Goal: Task Accomplishment & Management: Manage account settings

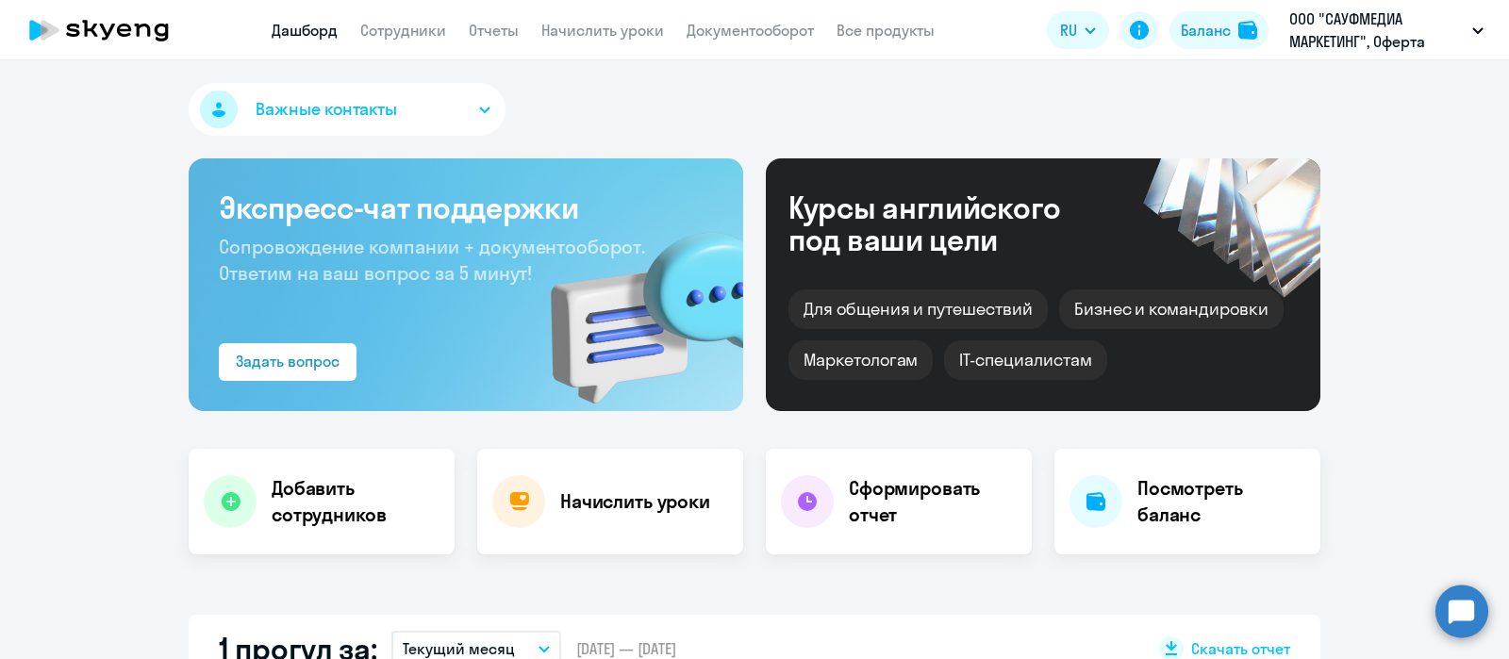
select select "30"
click at [429, 32] on link "Сотрудники" at bounding box center [403, 30] width 86 height 19
select select "30"
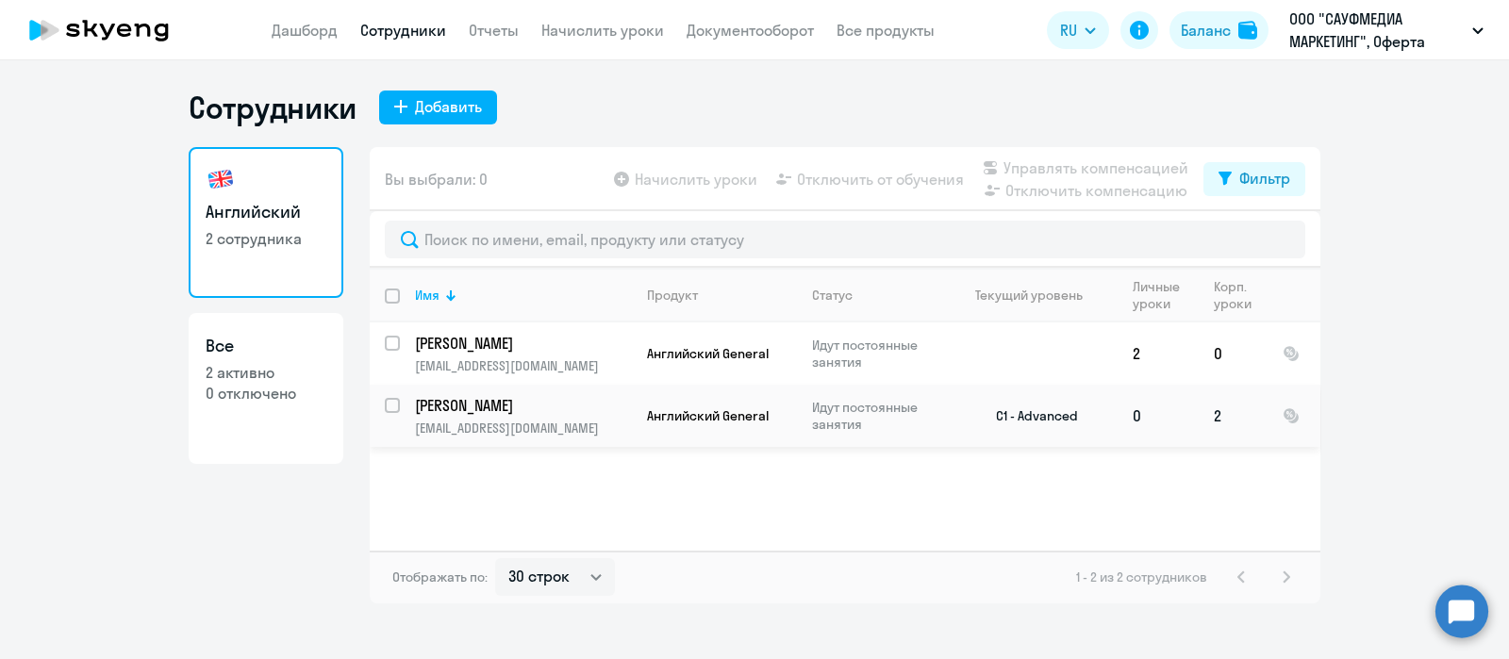
click at [528, 400] on p "Стадник Екатерина Александровна" at bounding box center [521, 405] width 213 height 21
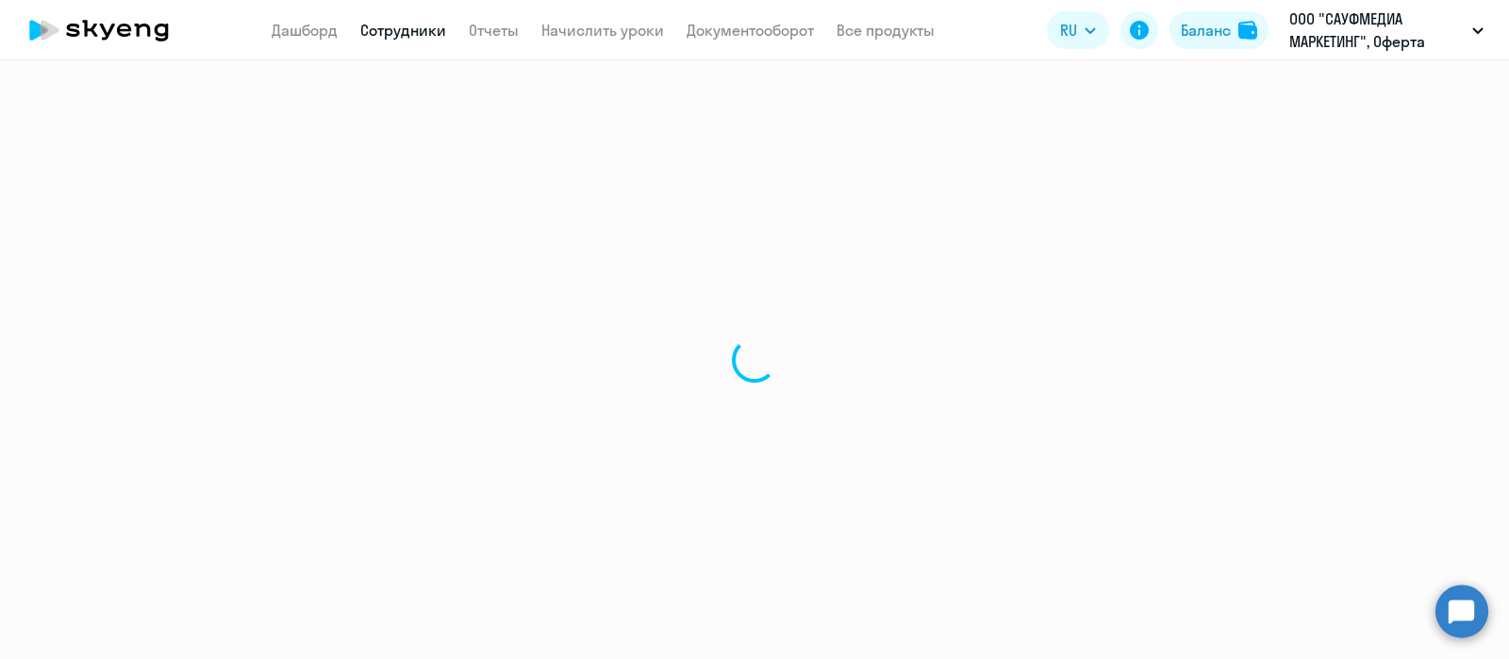
select select "english"
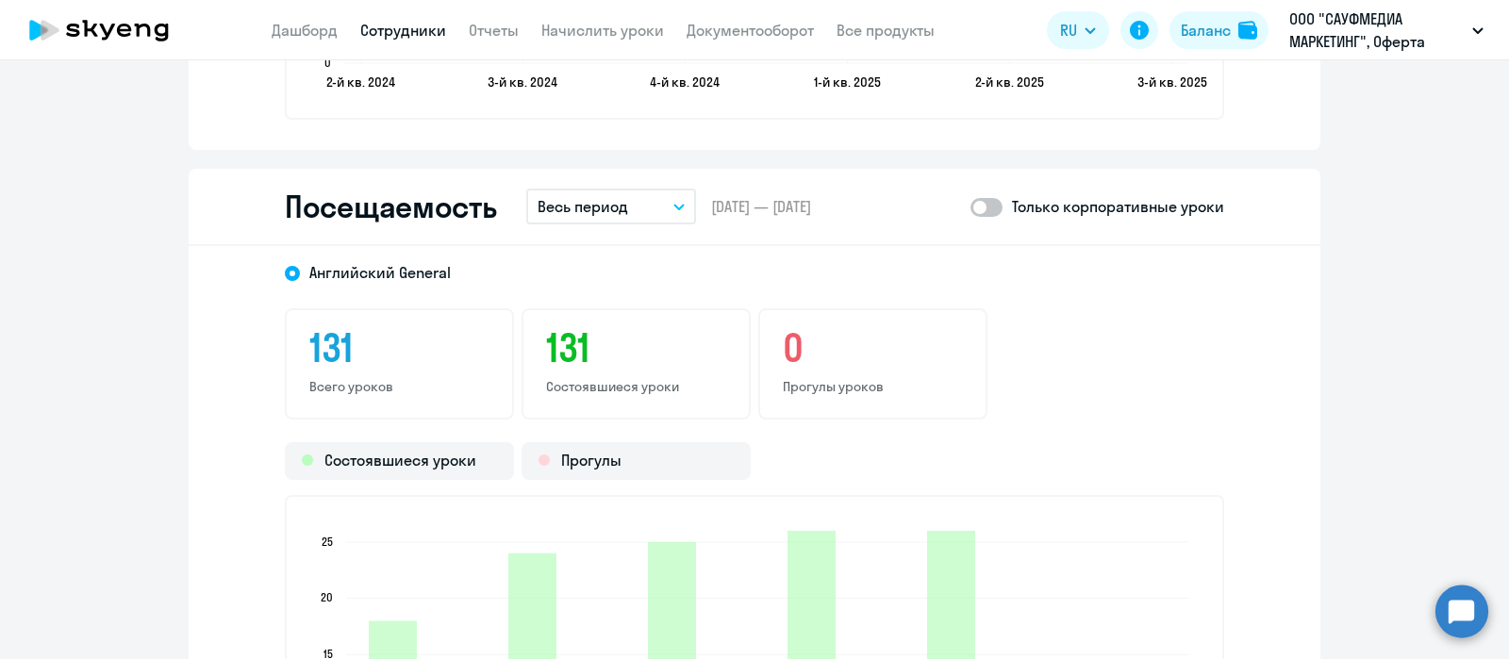
scroll to position [2240, 0]
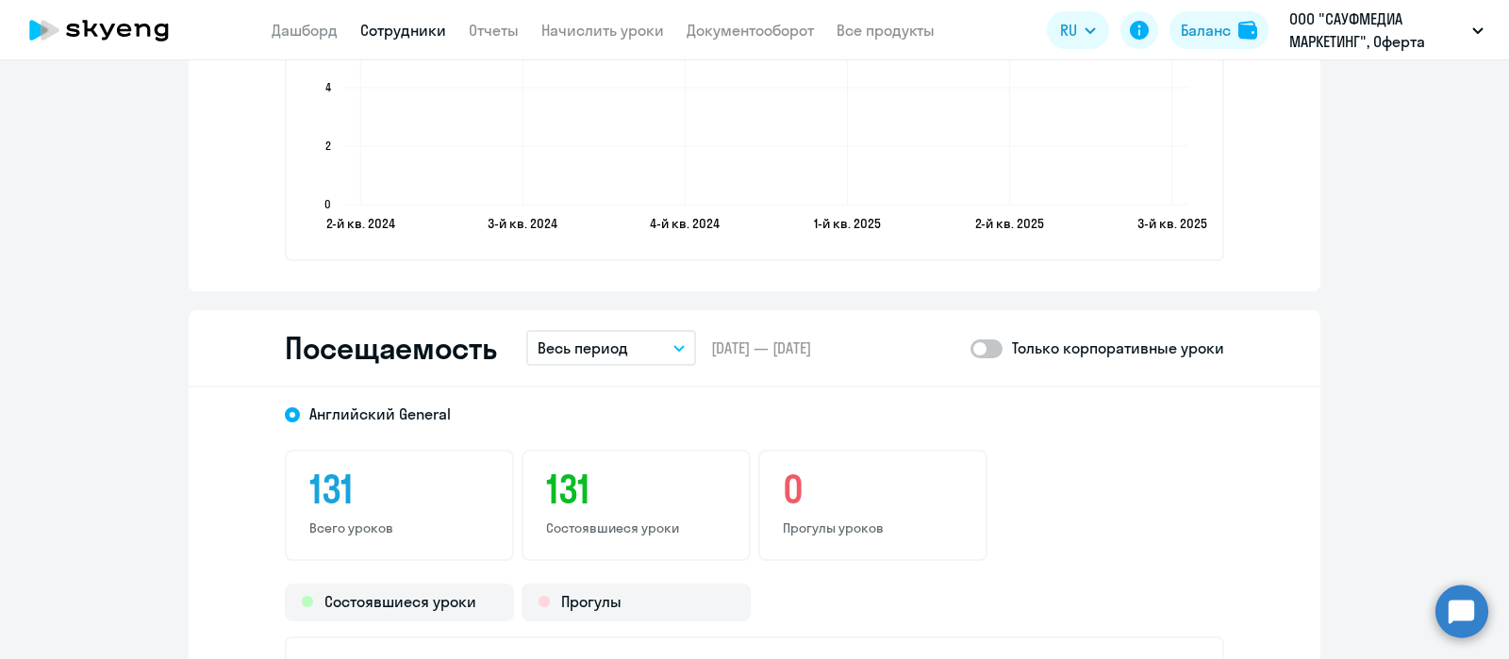
click at [670, 351] on button "Весь период" at bounding box center [611, 348] width 170 height 36
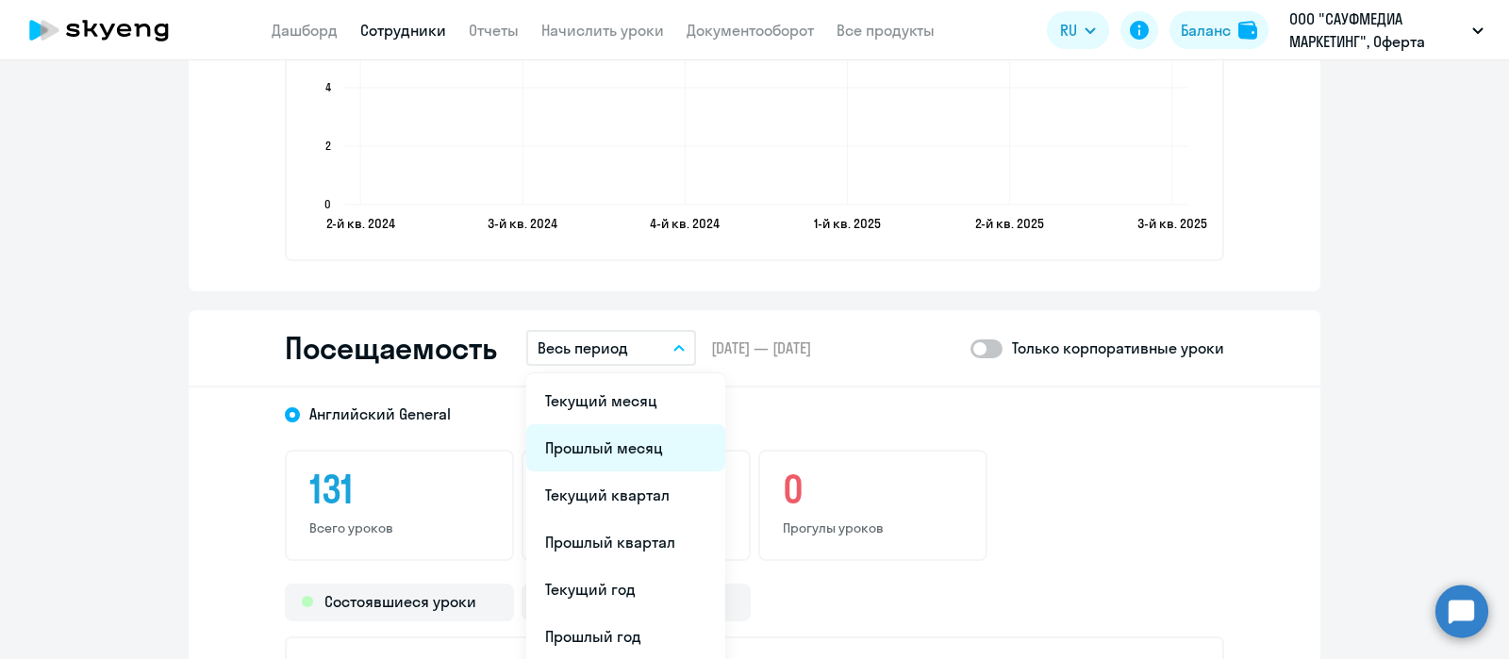
click at [604, 447] on li "Прошлый месяц" at bounding box center [625, 447] width 199 height 47
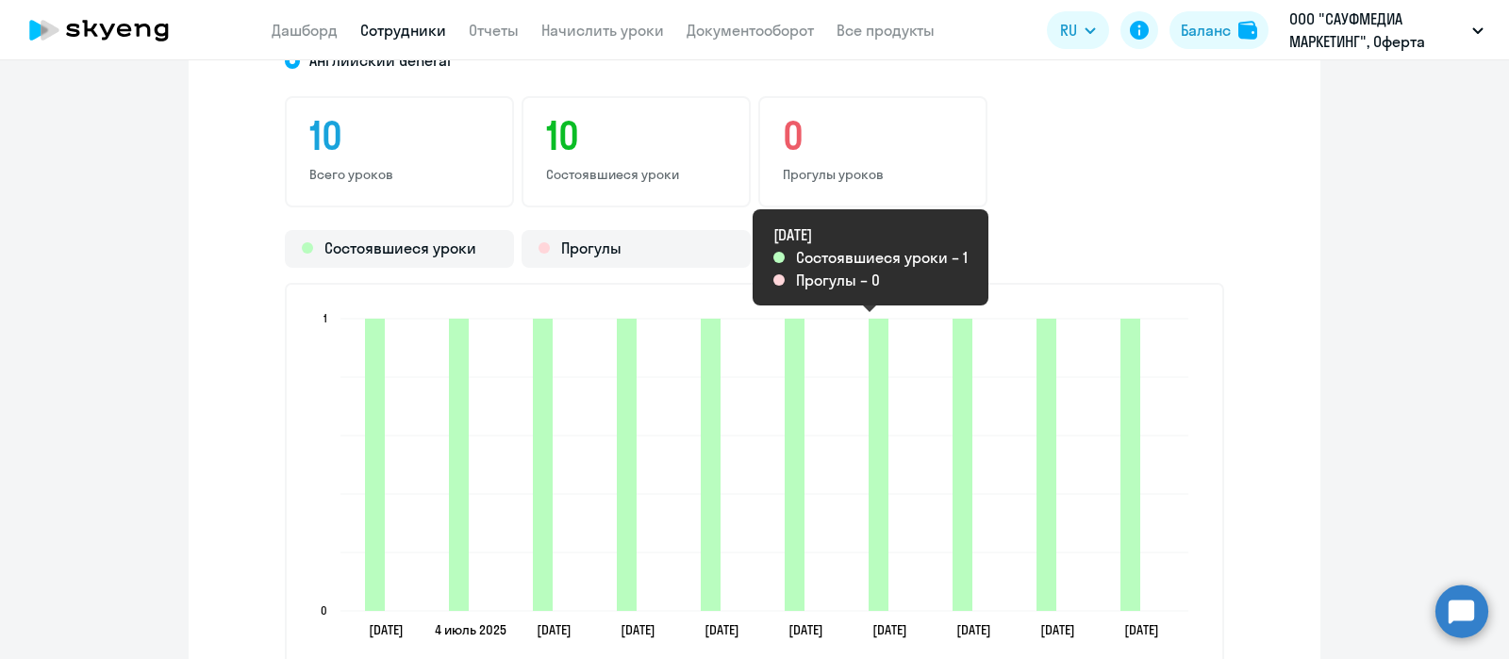
scroll to position [2358, 0]
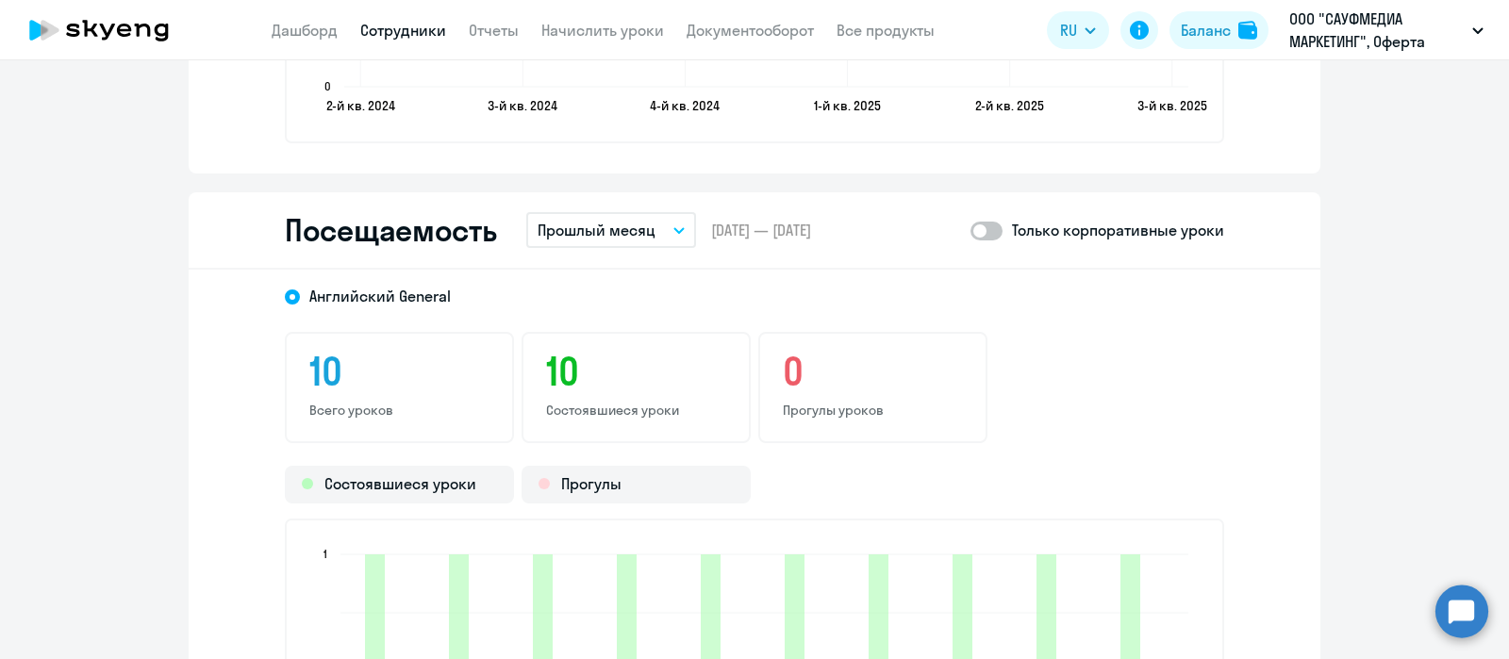
click at [985, 222] on span at bounding box center [986, 231] width 32 height 19
click at [970, 230] on input "checkbox" at bounding box center [969, 230] width 1 height 1
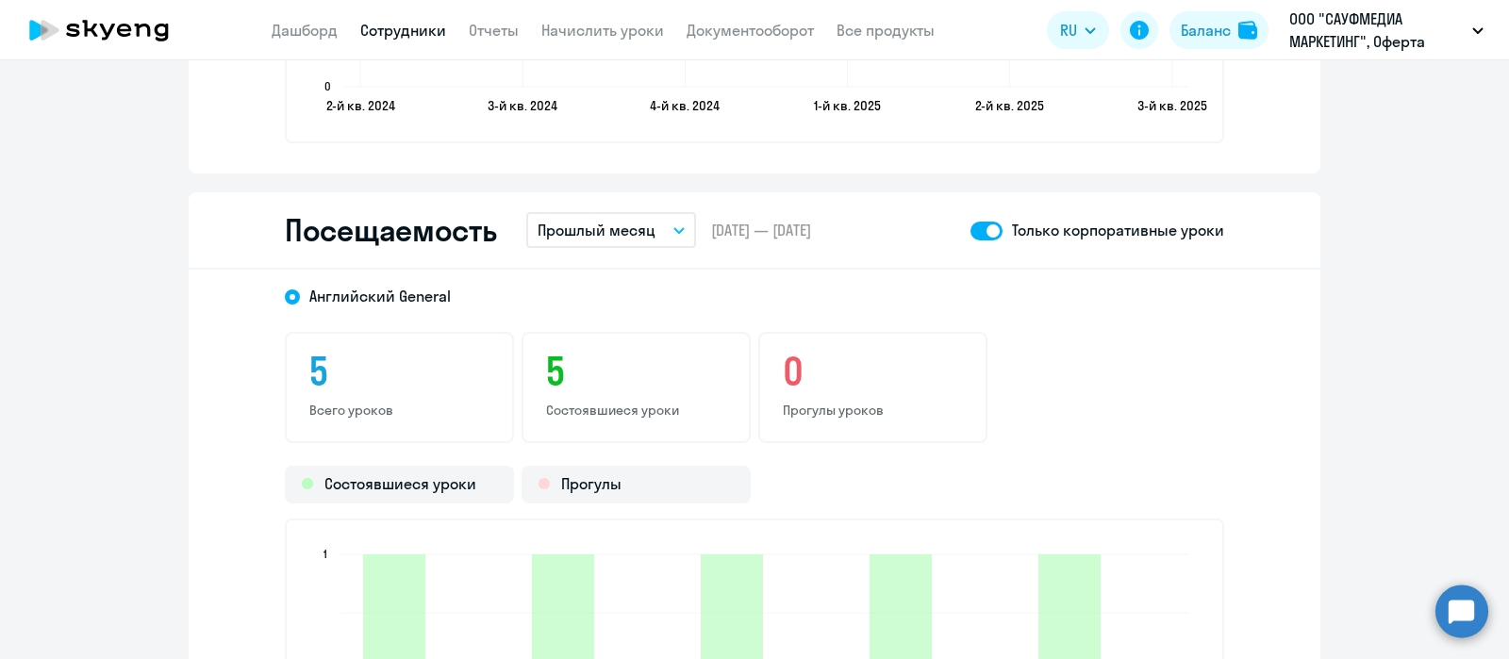
click at [972, 233] on span at bounding box center [986, 231] width 32 height 19
click at [970, 231] on input "checkbox" at bounding box center [969, 230] width 1 height 1
checkbox input "false"
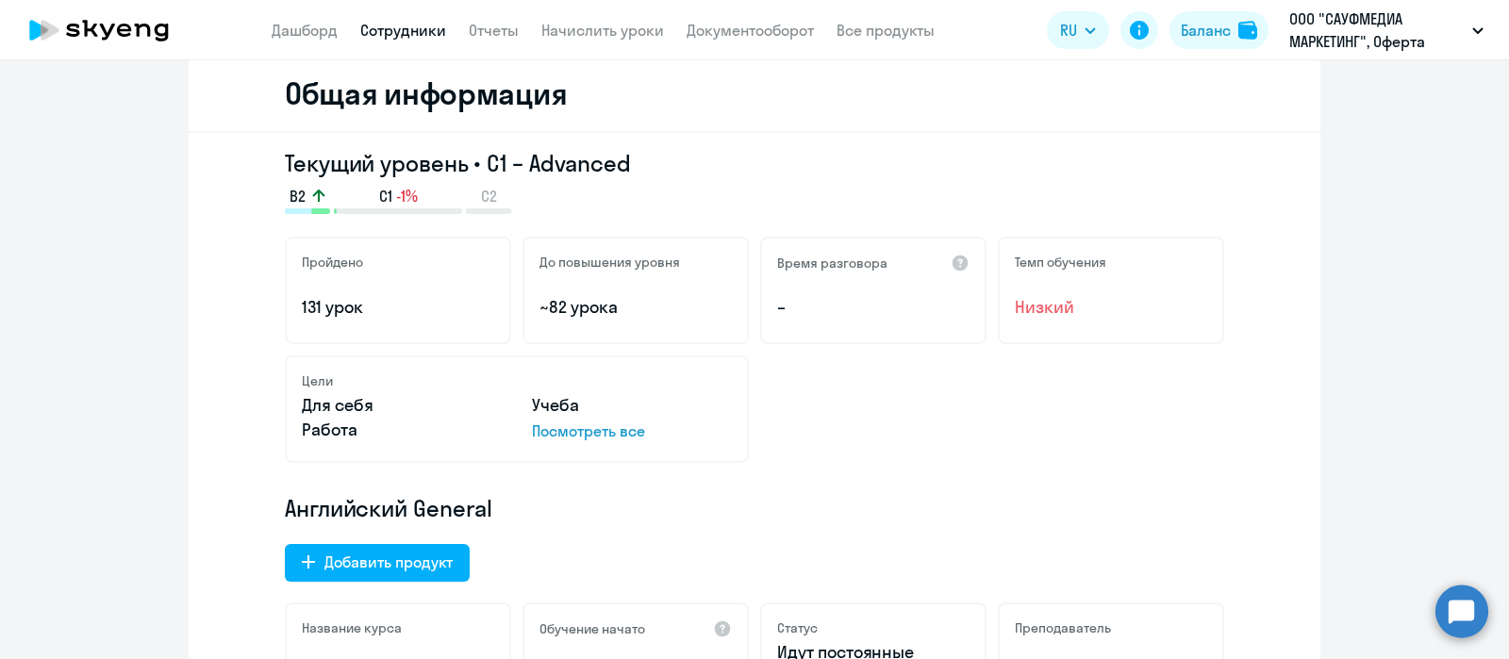
scroll to position [0, 0]
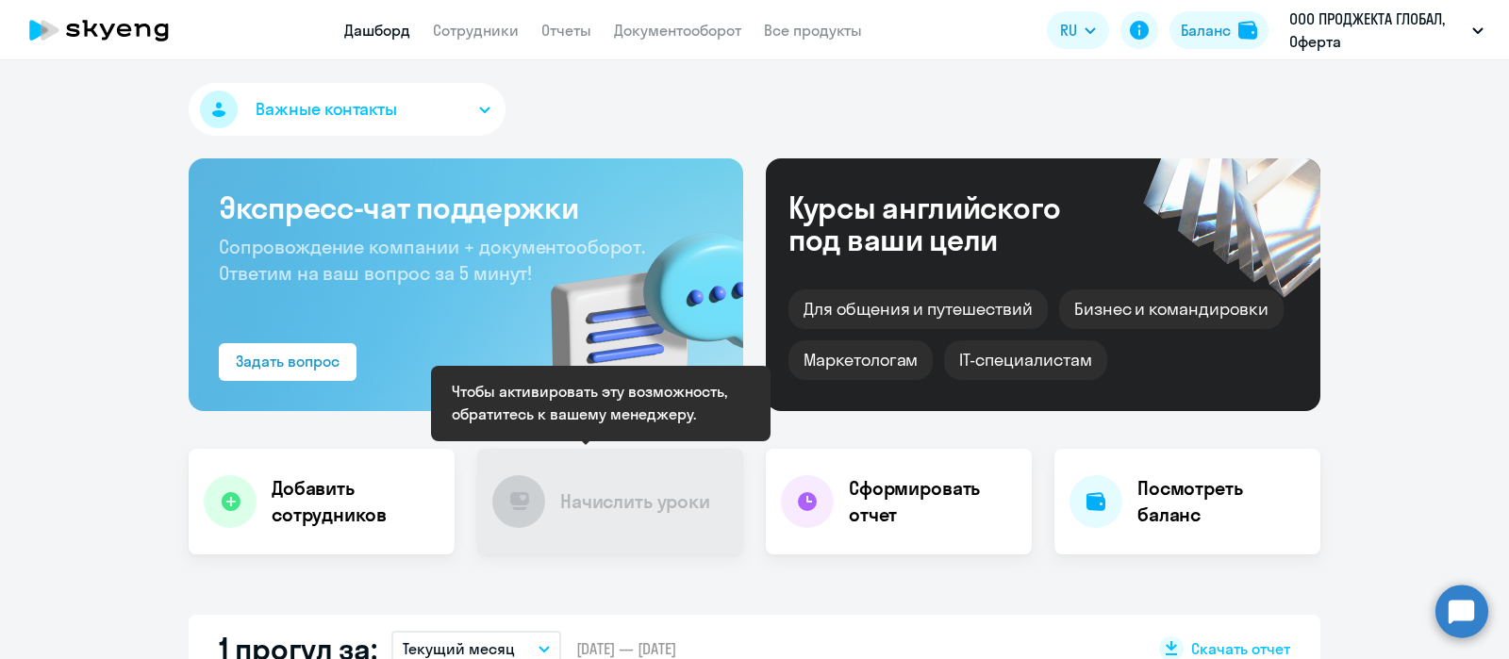
select select "30"
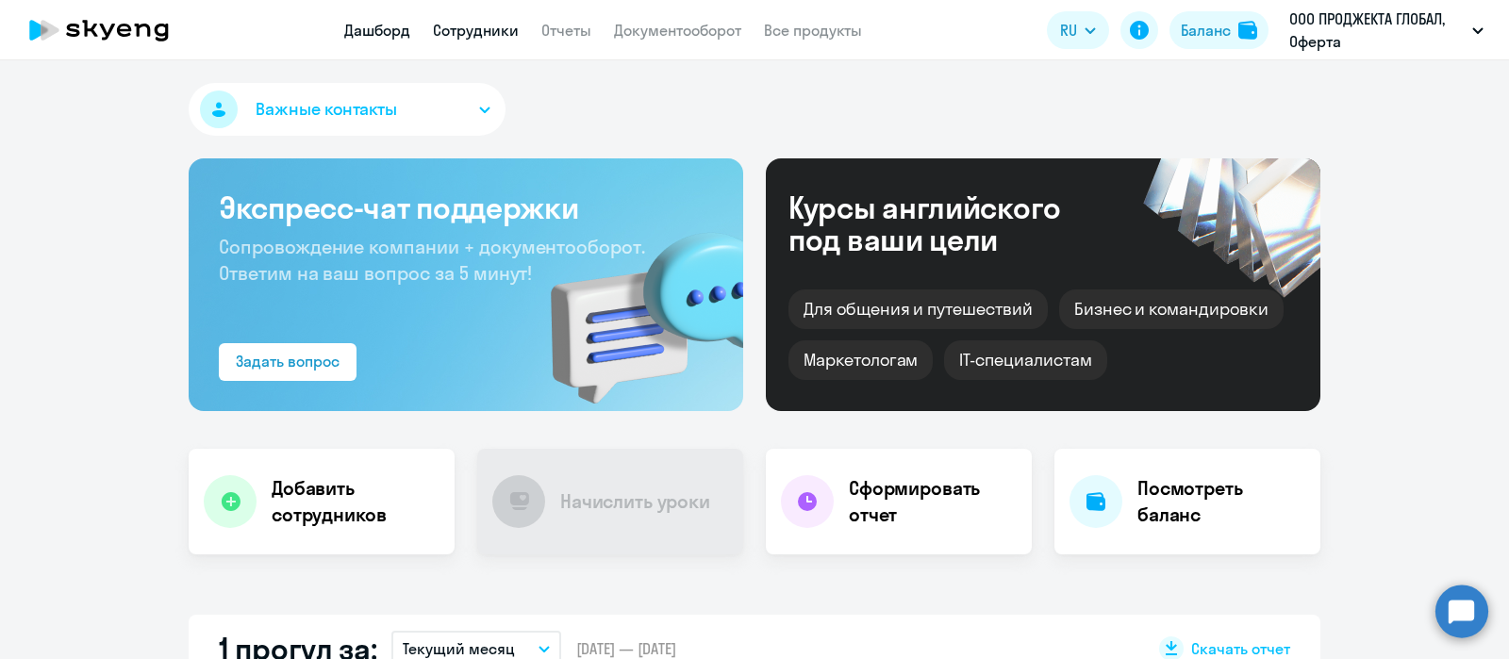
click at [500, 35] on link "Сотрудники" at bounding box center [476, 30] width 86 height 19
select select "30"
click at [480, 22] on link "Сотрудники" at bounding box center [476, 30] width 86 height 19
select select "30"
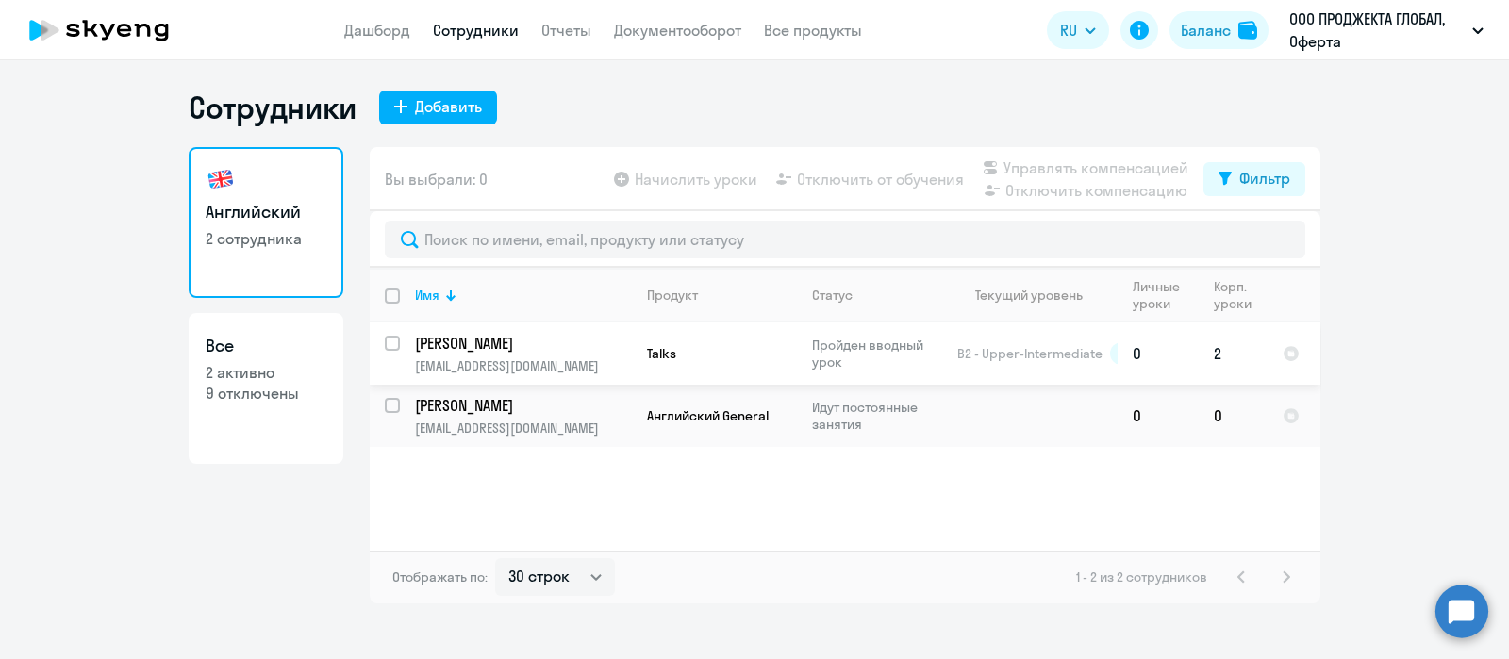
click at [392, 341] on input "select row 17943965" at bounding box center [404, 355] width 38 height 38
checkbox input "true"
click at [391, 398] on input "select row 40361173" at bounding box center [404, 417] width 38 height 38
checkbox input "true"
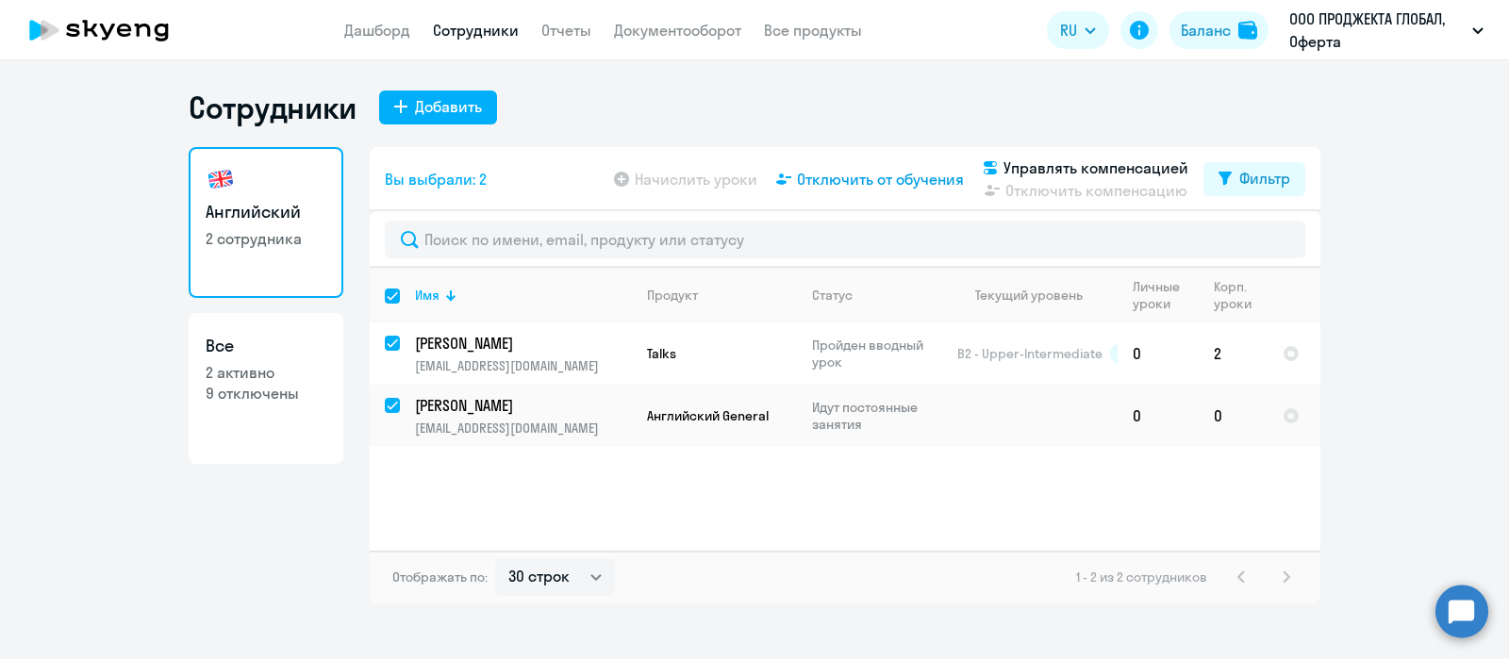
click at [864, 176] on span "Отключить от обучения" at bounding box center [880, 179] width 167 height 23
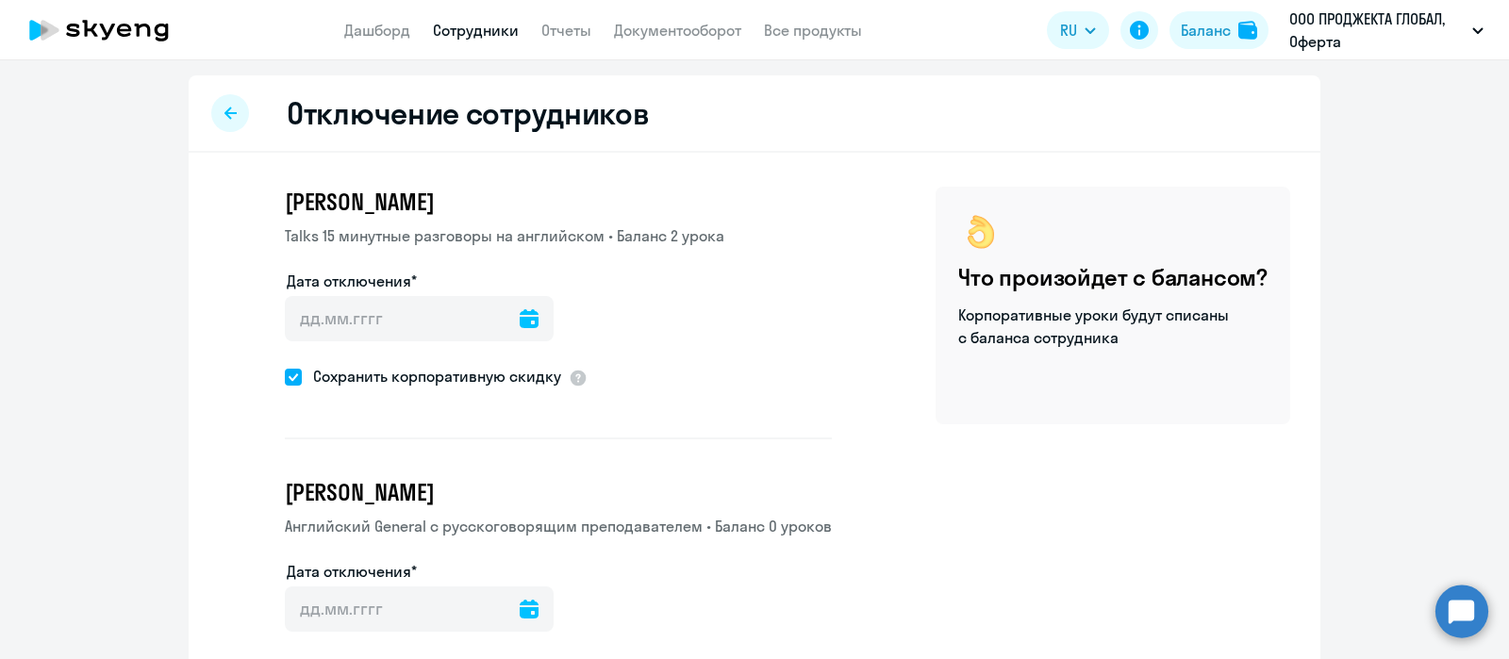
click at [520, 325] on icon at bounding box center [529, 318] width 19 height 19
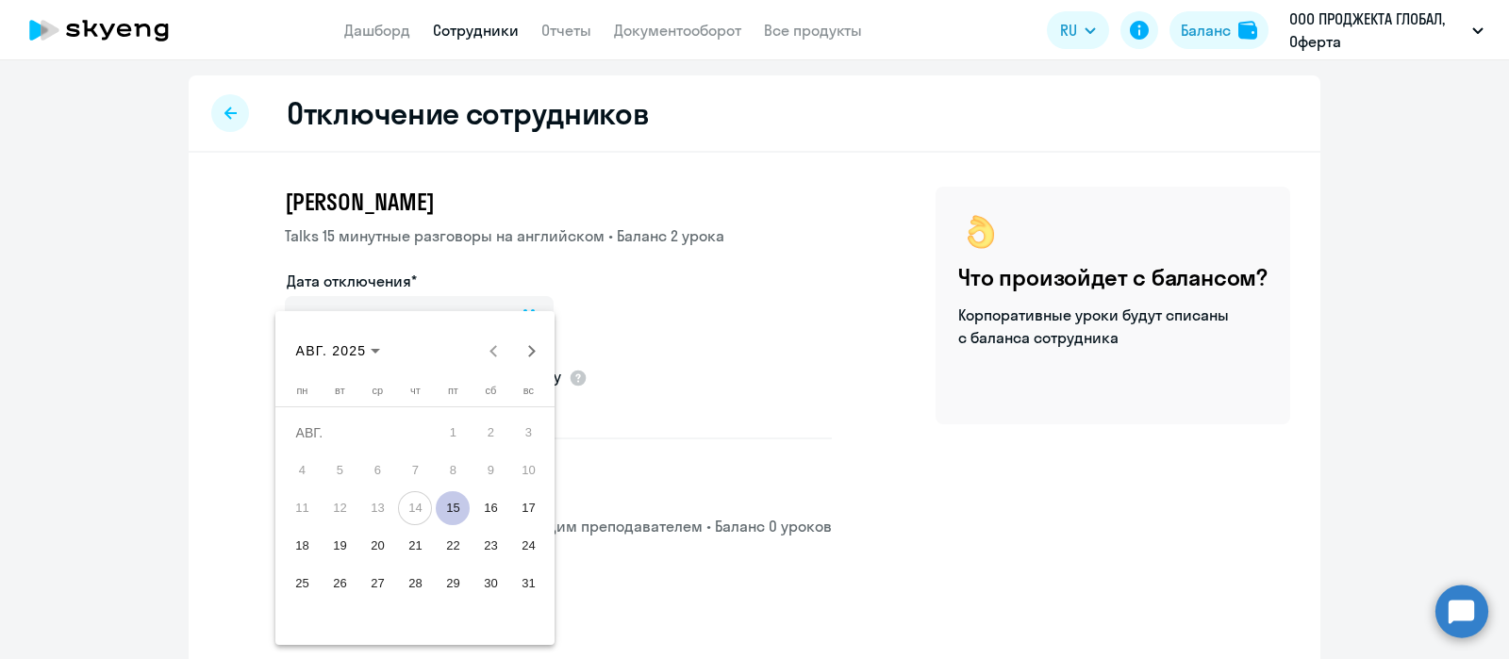
click at [453, 505] on span "15" at bounding box center [453, 508] width 34 height 34
type input "[DATE]"
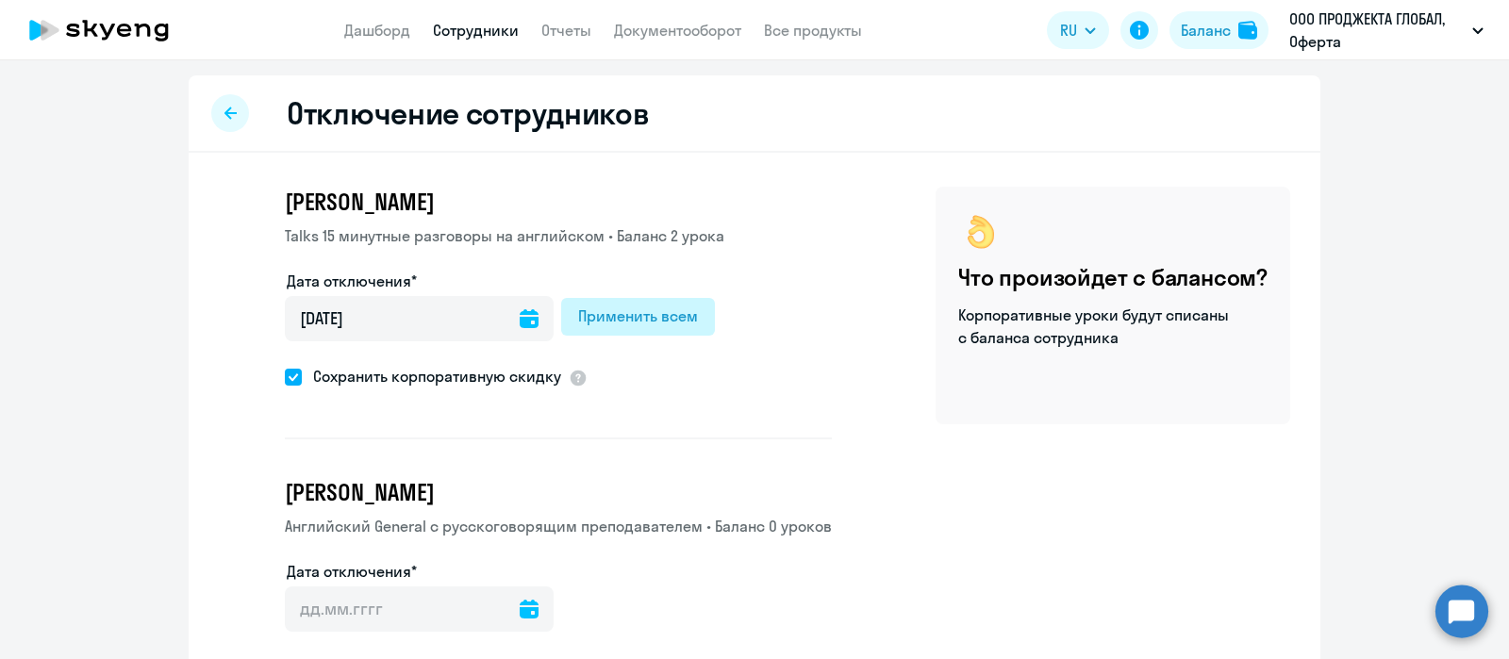
click at [634, 307] on div "Применить всем" at bounding box center [638, 316] width 120 height 23
type input "[DATE]"
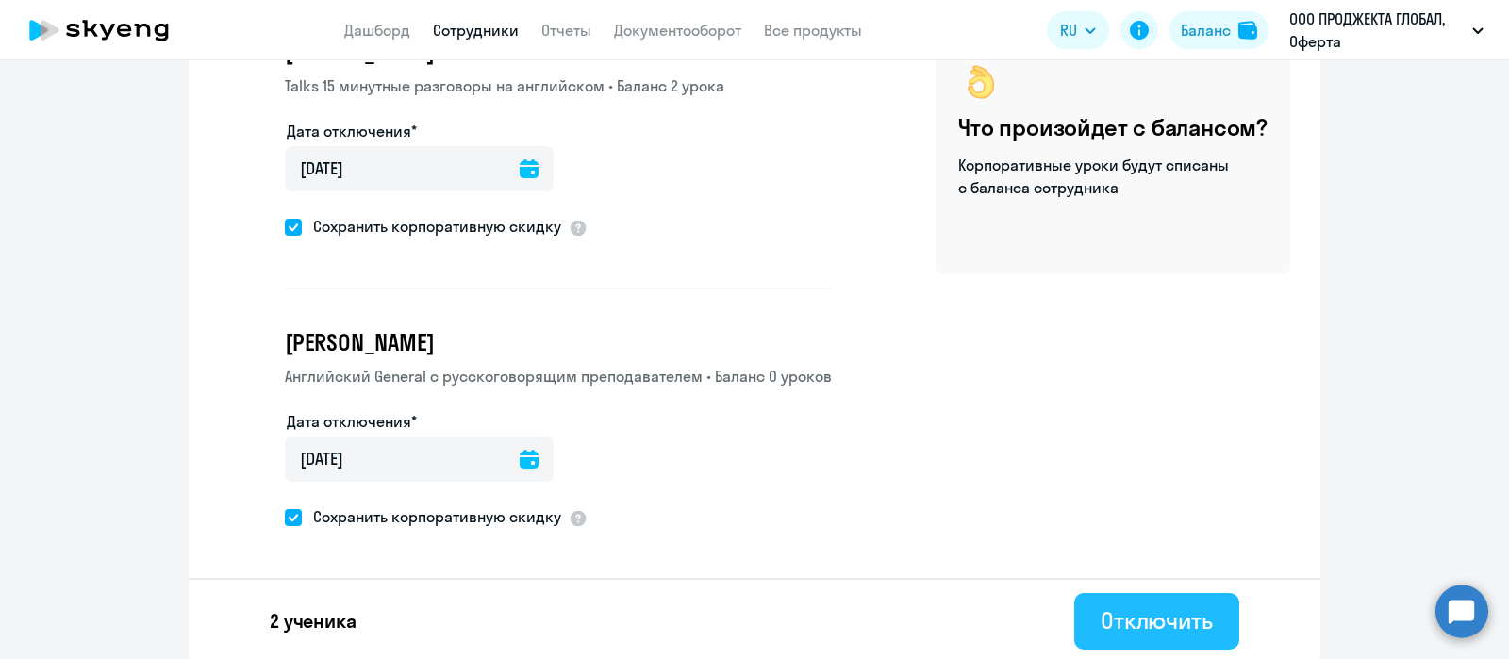
click at [1118, 605] on div "Отключить" at bounding box center [1157, 620] width 112 height 30
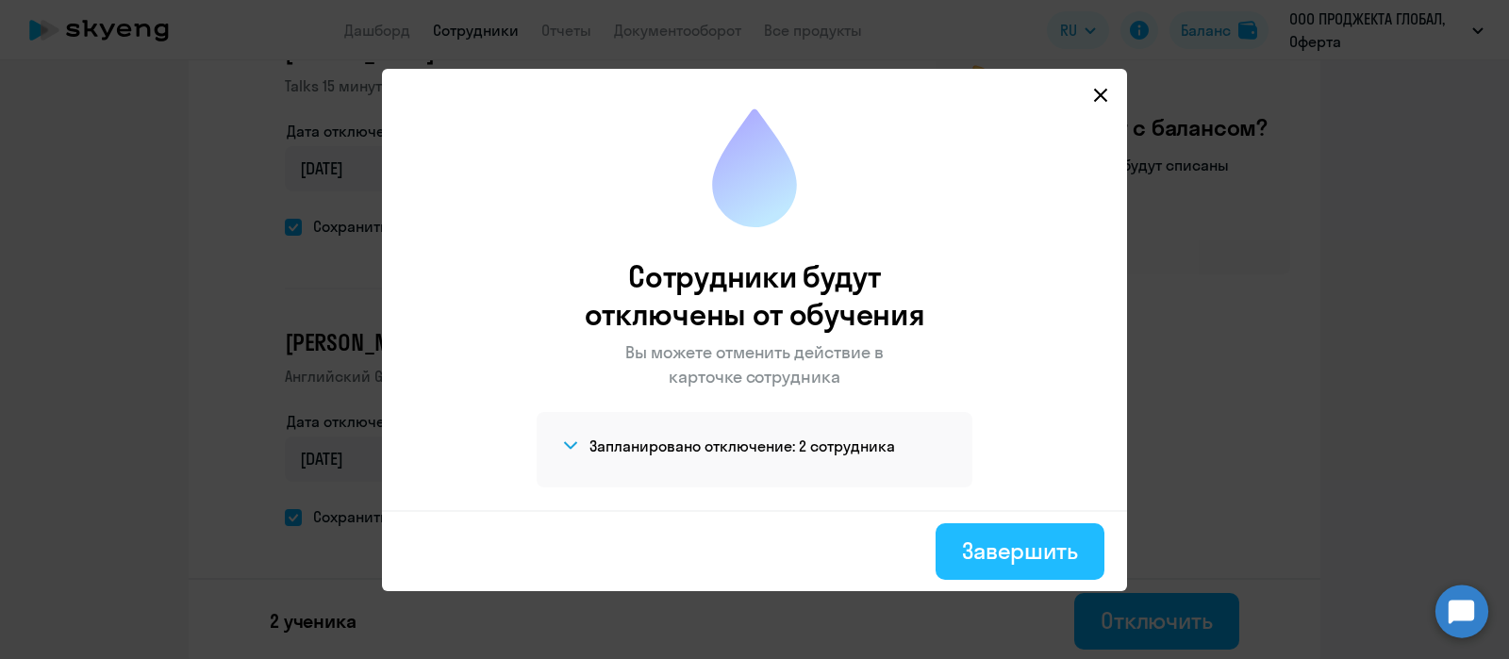
click at [1048, 555] on div "Завершить" at bounding box center [1020, 551] width 116 height 30
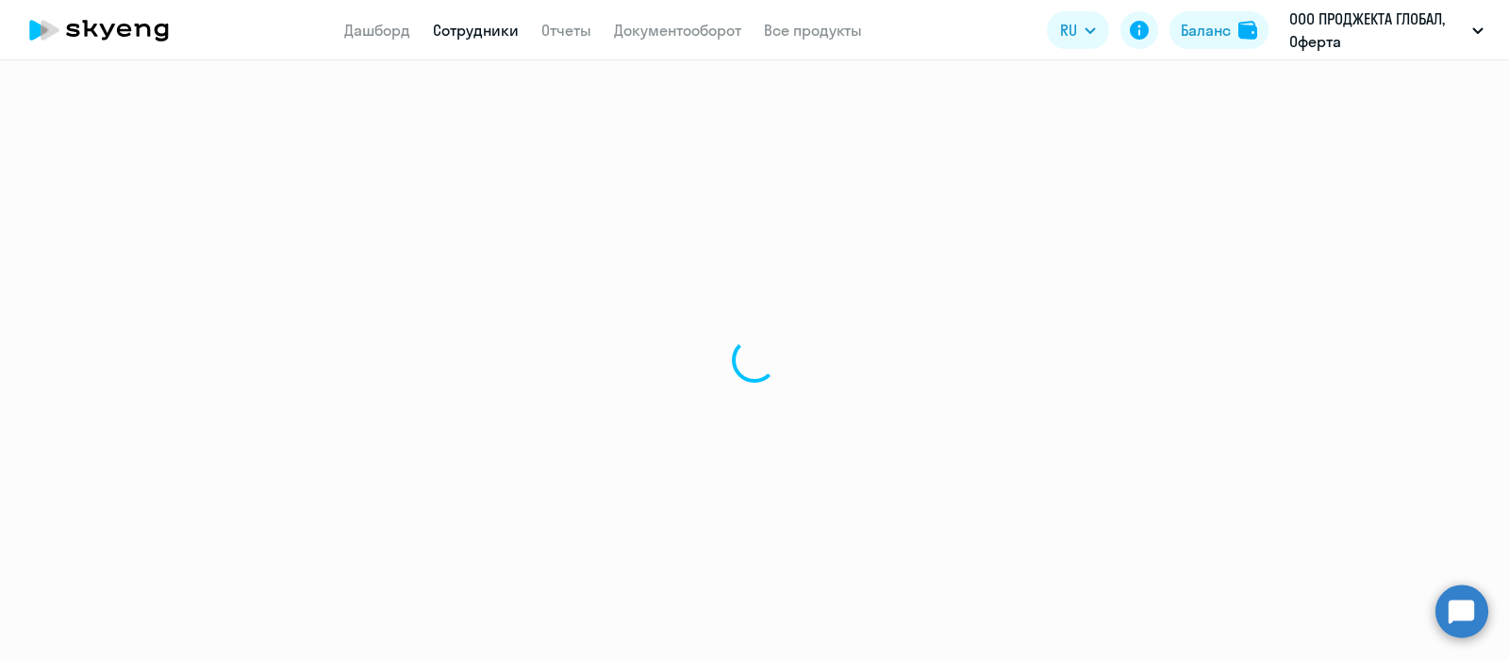
select select "30"
